Goal: Navigation & Orientation: Find specific page/section

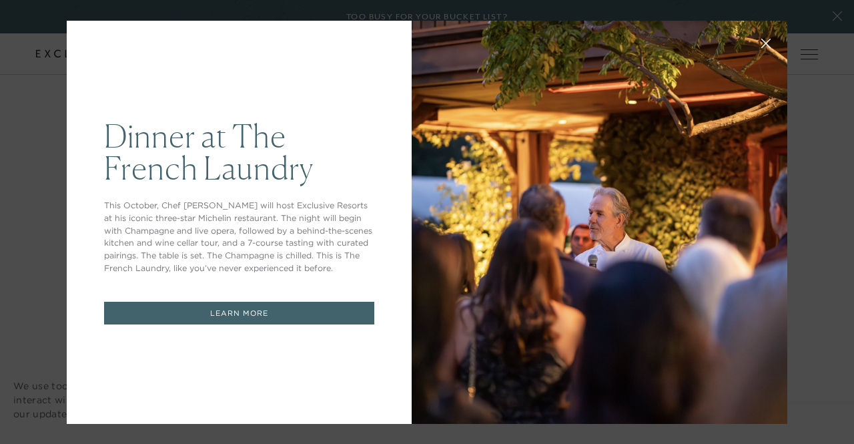
click at [362, 219] on p "This October, Chef Thomas Keller will host Exclusive Resorts at his iconic thre…" at bounding box center [239, 236] width 270 height 75
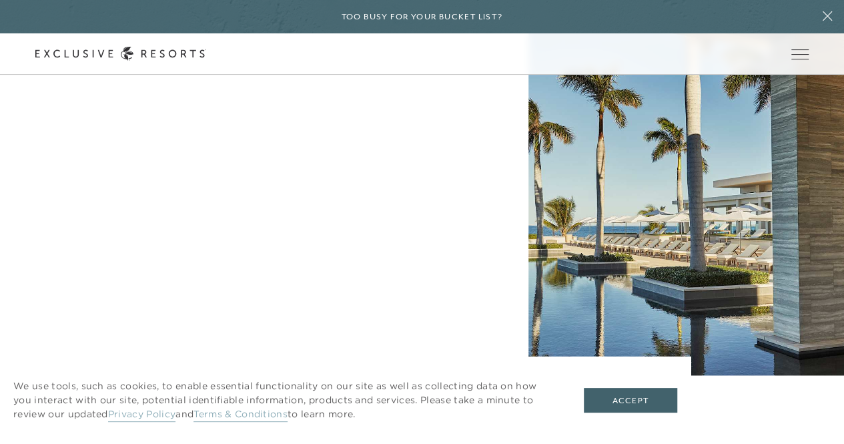
scroll to position [5740, 0]
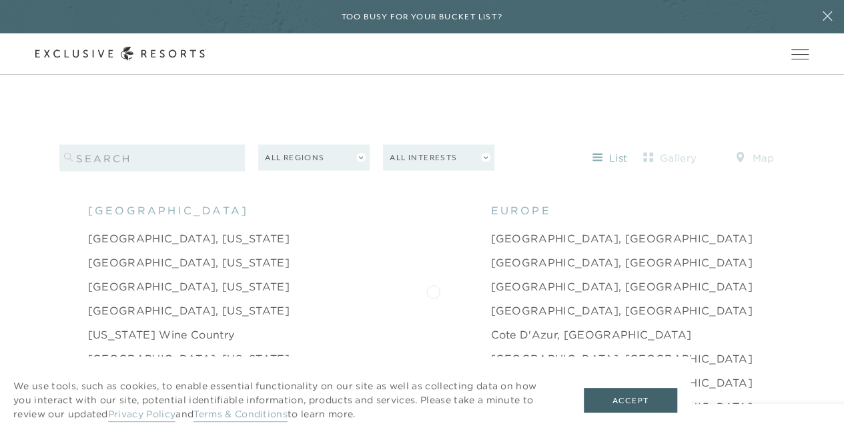
scroll to position [1201, 0]
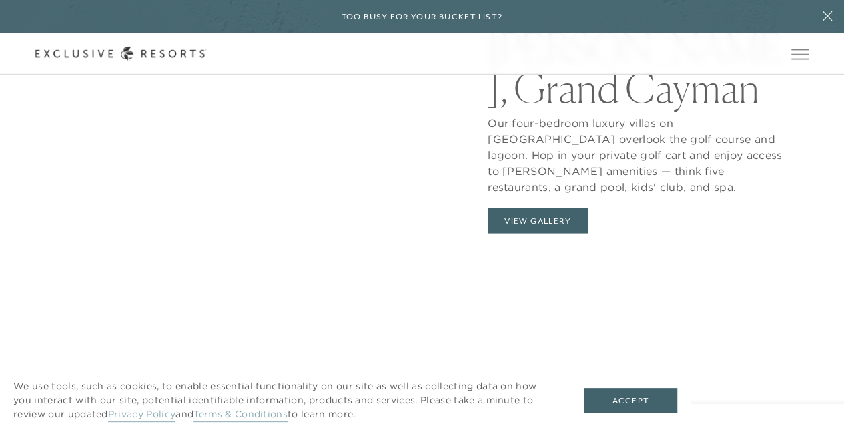
scroll to position [1267, 0]
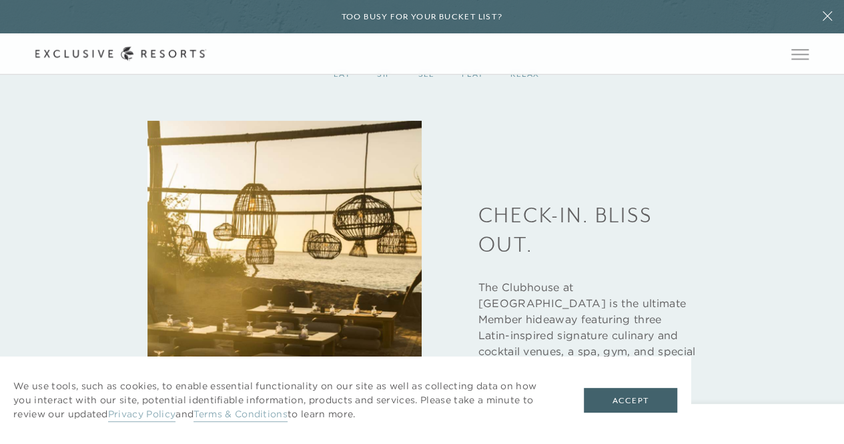
scroll to position [1601, 0]
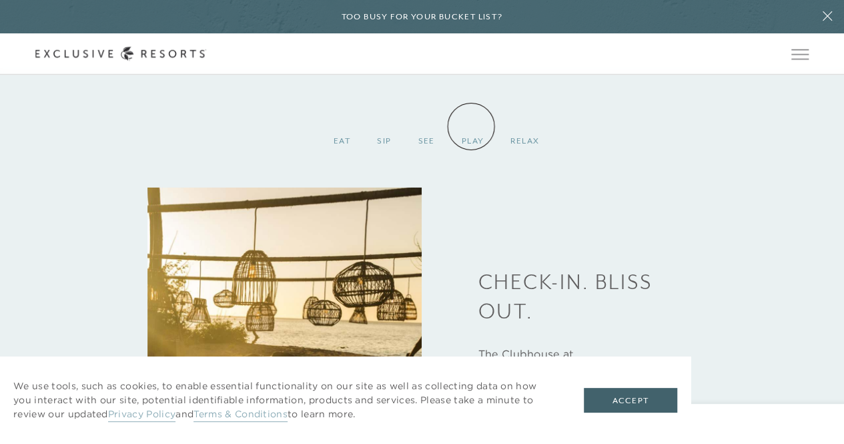
click at [471, 126] on div "Play" at bounding box center [472, 140] width 49 height 39
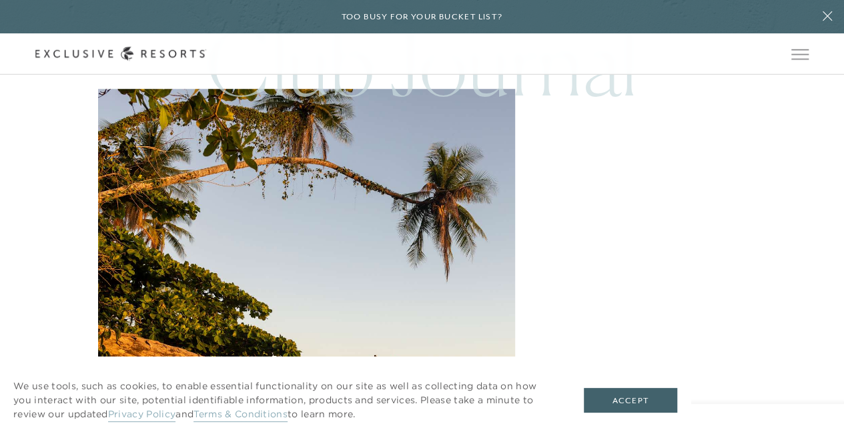
scroll to position [2935, 0]
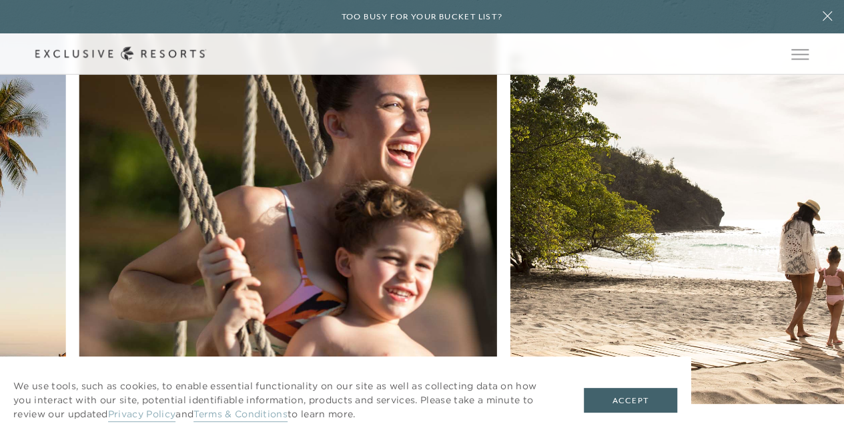
click at [191, 243] on nav "Travel One Perfect Week in Peninsula Papagayo Community A Favorite Time of Year…" at bounding box center [21, 325] width 746 height 606
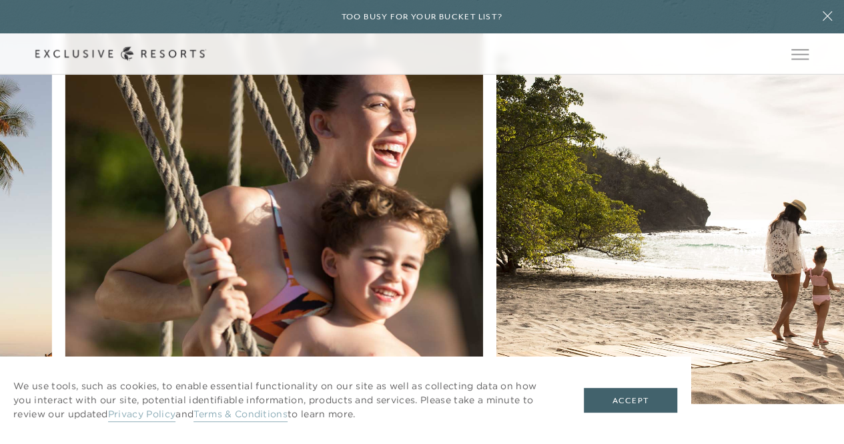
drag, startPoint x: 664, startPoint y: 275, endPoint x: 600, endPoint y: 278, distance: 64.1
click at [600, 278] on div "Travel One Perfect Week in Peninsula Papagayo Community A Favorite Time of Year…" at bounding box center [422, 345] width 844 height 646
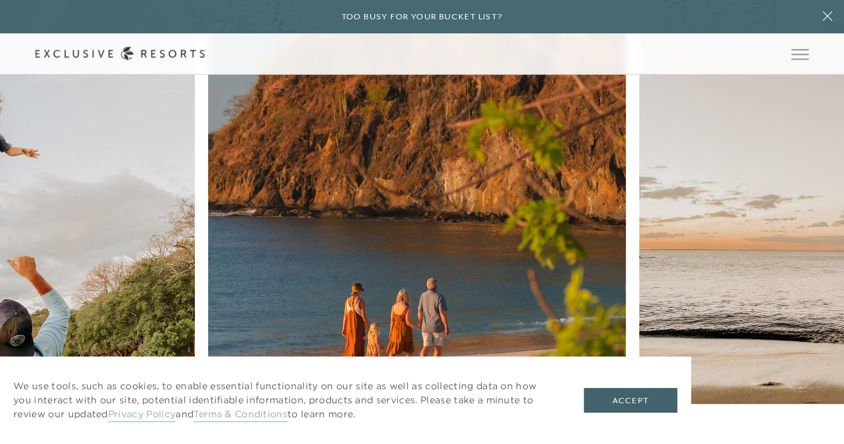
click at [200, 157] on div "Travel One Perfect Week in Peninsula Papagayo Community A Favorite Time of Year…" at bounding box center [422, 345] width 844 height 646
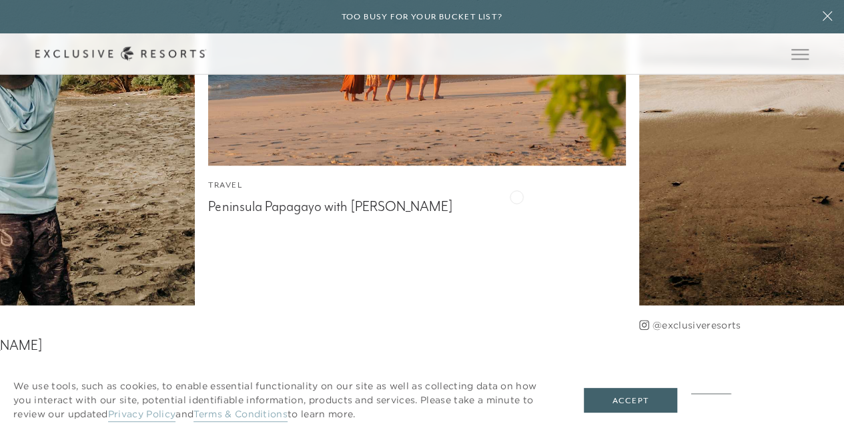
scroll to position [3211, 0]
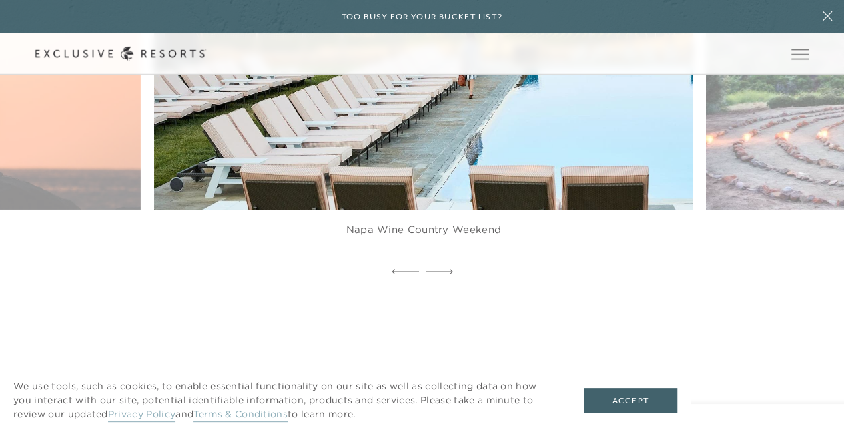
scroll to position [2468, 0]
